Goal: Task Accomplishment & Management: Use online tool/utility

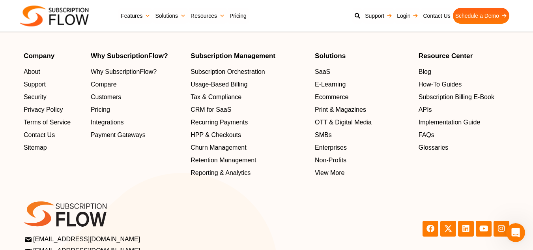
scroll to position [2592, 0]
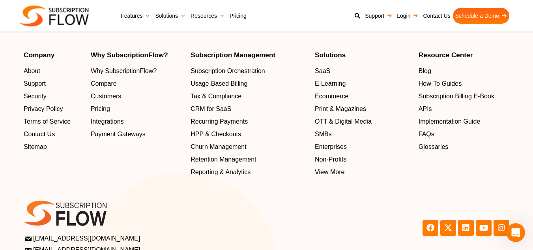
click at [326, 152] on span "Enterprises" at bounding box center [331, 146] width 32 height 9
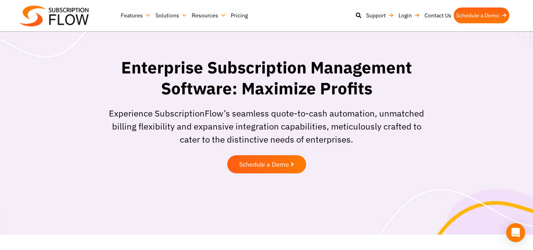
click at [405, 15] on link "Login" at bounding box center [409, 15] width 26 height 16
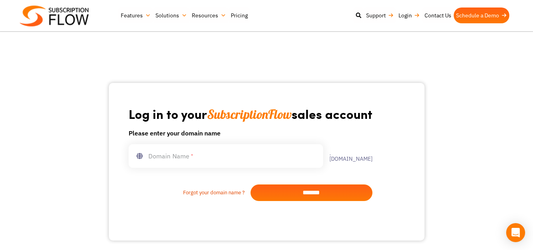
click at [470, 16] on link "Schedule a Demo" at bounding box center [482, 15] width 56 height 16
